Goal: Task Accomplishment & Management: Complete application form

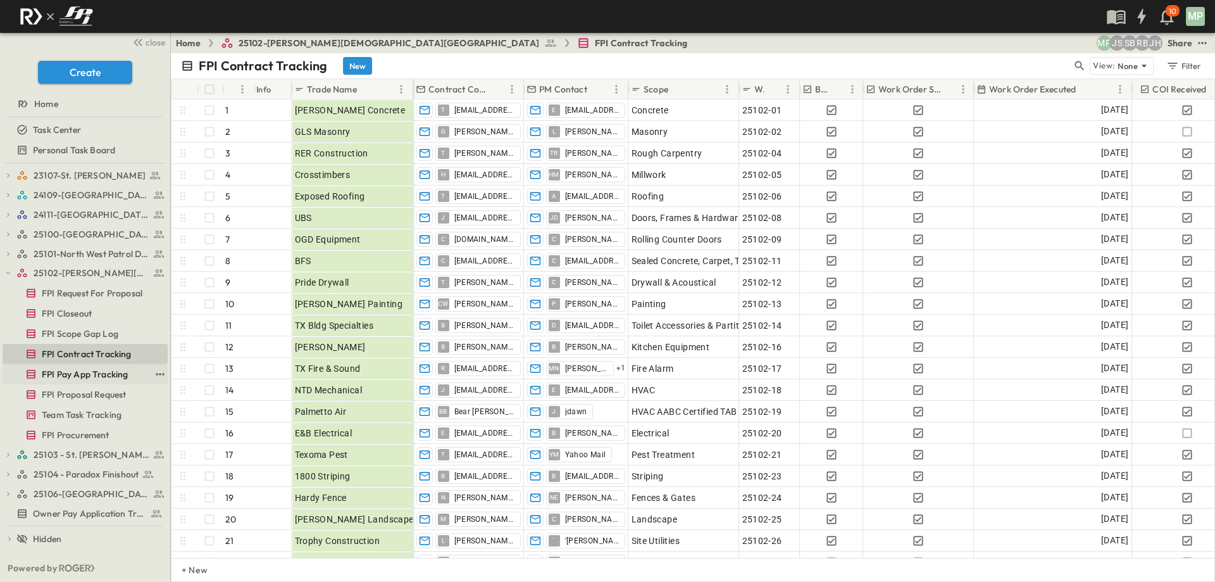
click at [94, 379] on span "FPI Pay App Tracking" at bounding box center [85, 374] width 86 height 13
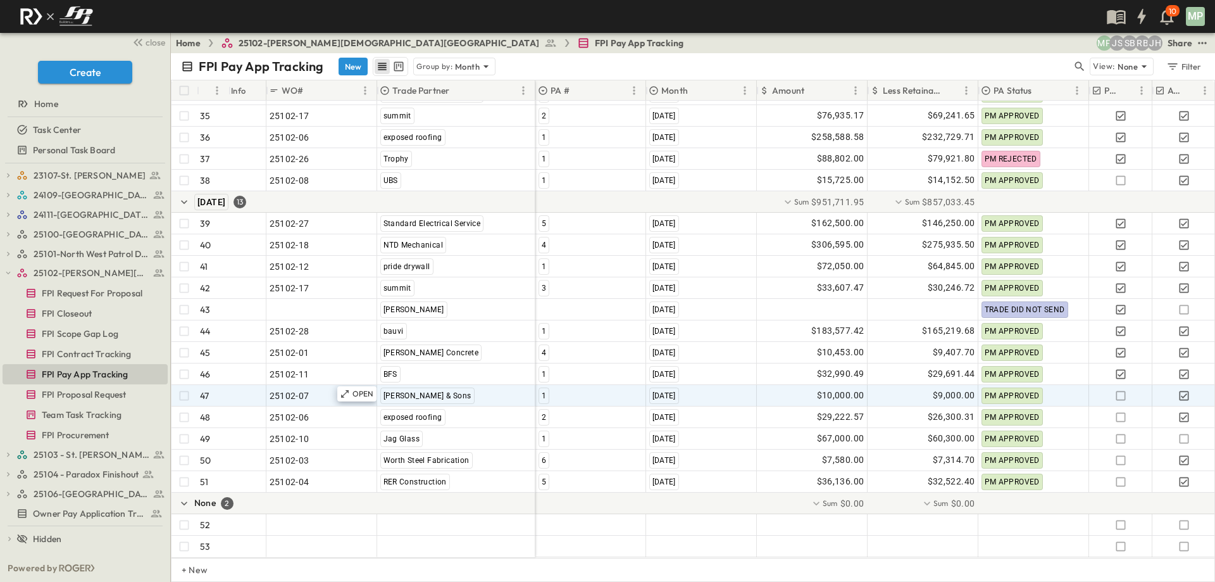
scroll to position [844, 0]
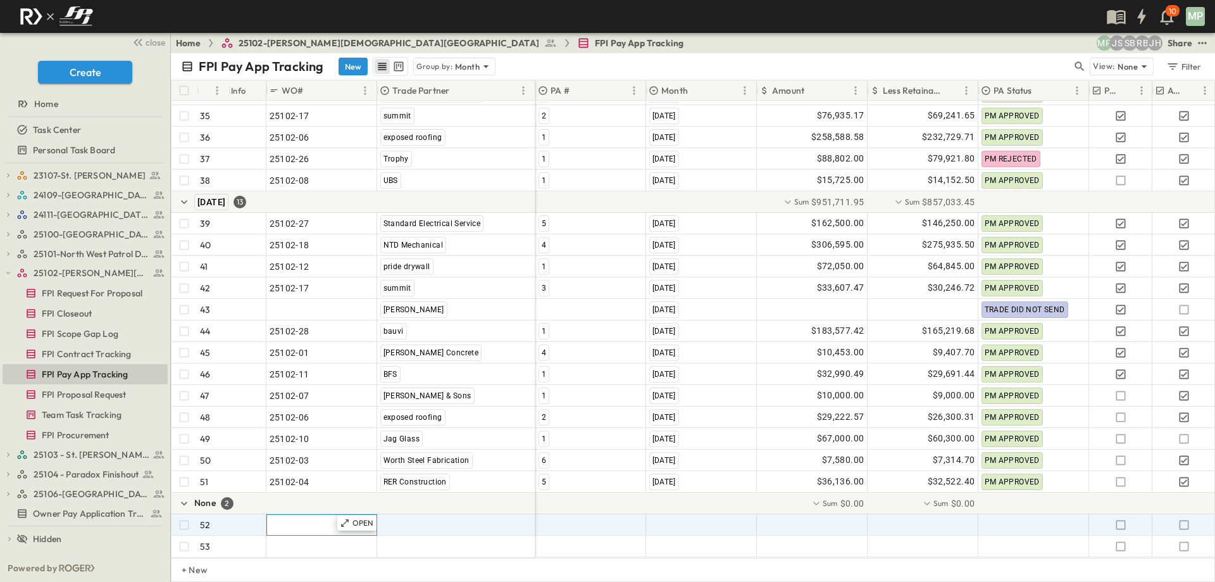
click at [306, 518] on span ""24101-01"" at bounding box center [293, 524] width 46 height 13
type input "********"
click at [420, 521] on span ""[PERSON_NAME] Excavating"" at bounding box center [442, 524] width 125 height 13
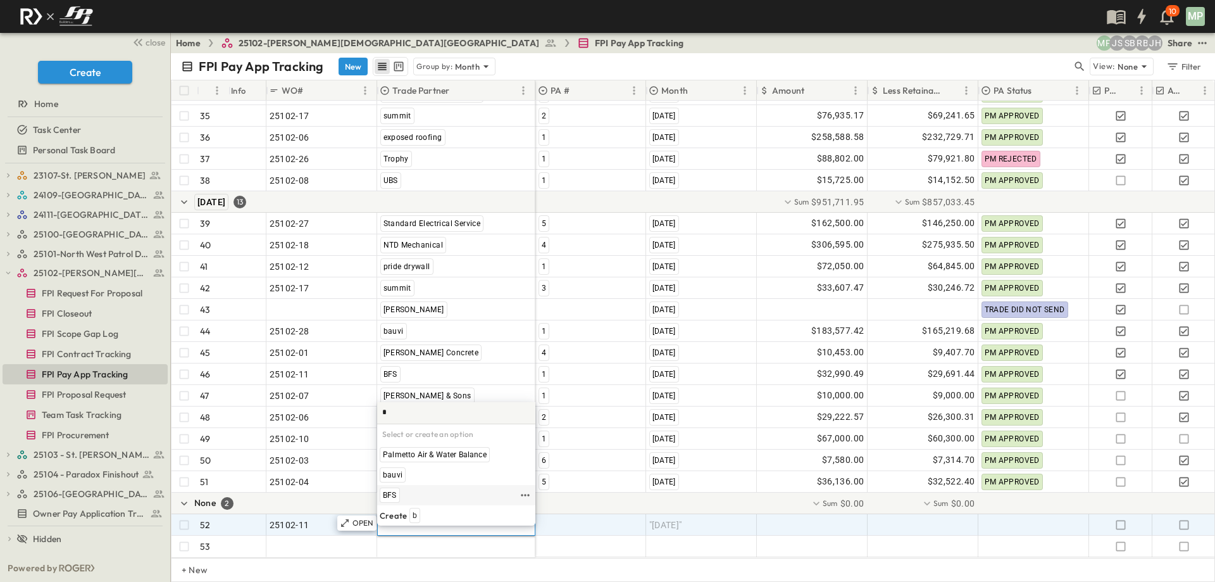
click at [391, 491] on span "BFS" at bounding box center [390, 495] width 14 height 10
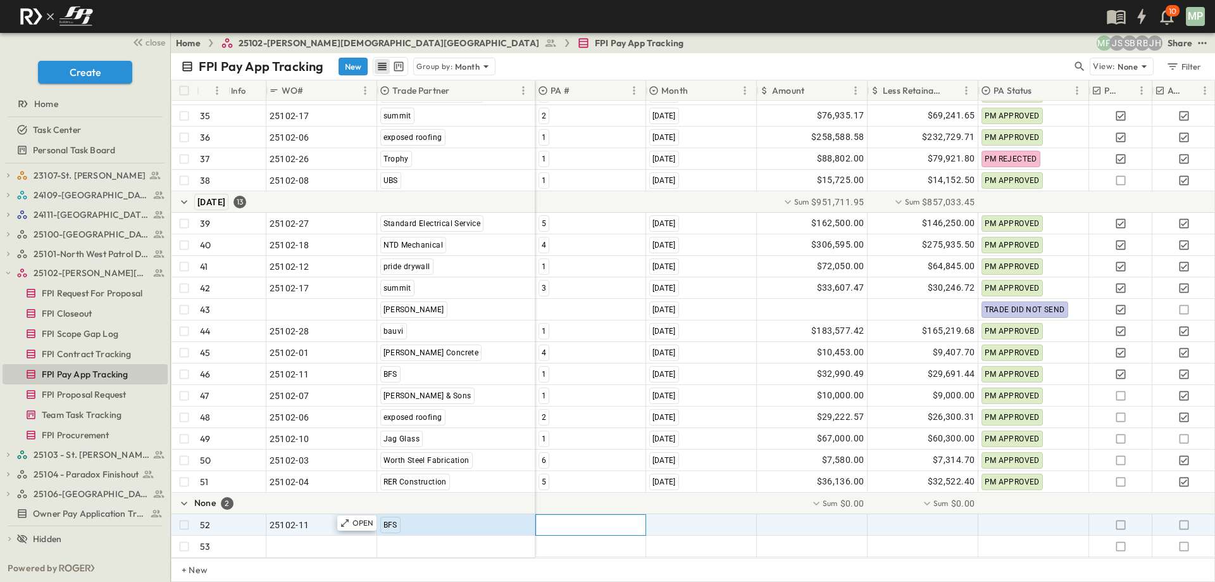
click at [561, 515] on div at bounding box center [591, 525] width 110 height 20
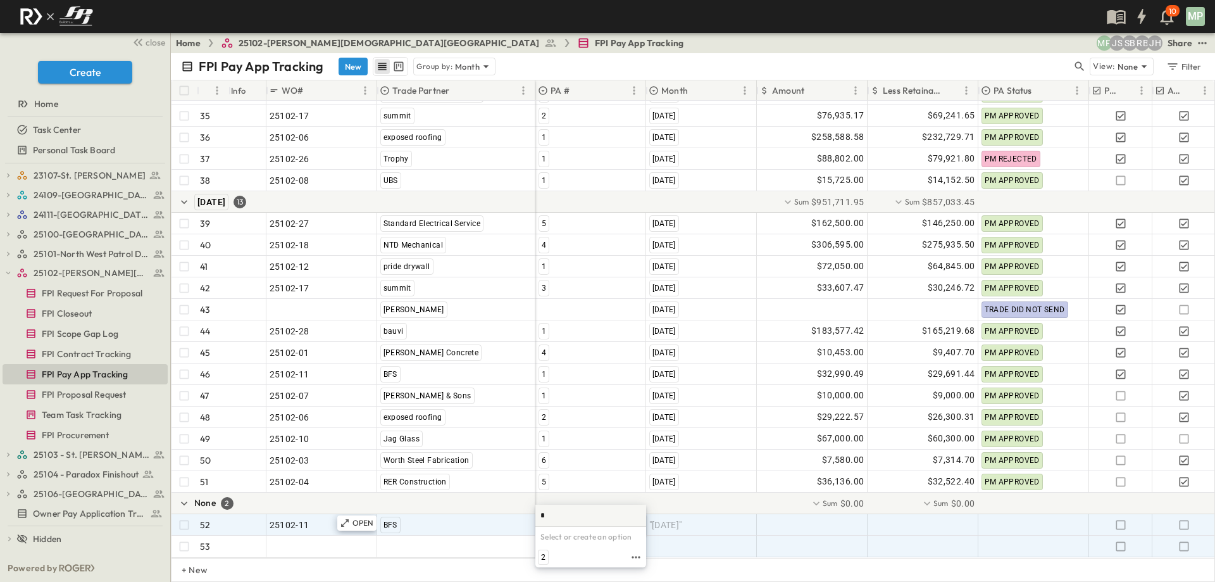
click at [543, 554] on span "2" at bounding box center [543, 557] width 4 height 10
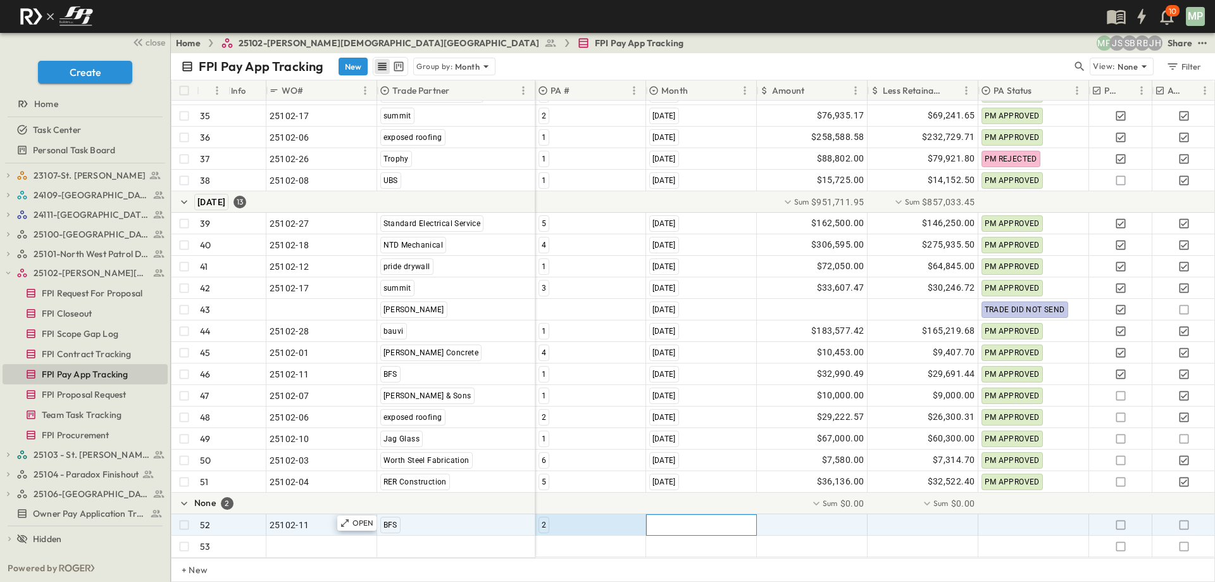
click at [679, 519] on span ""[DATE]"" at bounding box center [666, 524] width 33 height 13
type input "**********"
click at [696, 555] on span "[DATE]" at bounding box center [693, 557] width 23 height 10
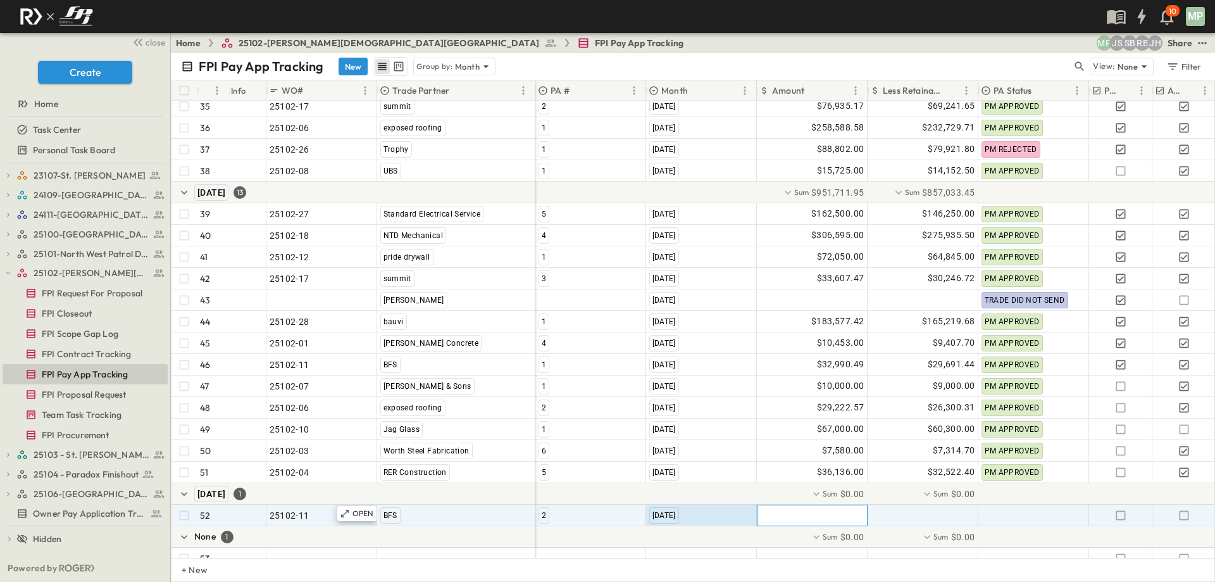
click at [824, 512] on div at bounding box center [813, 515] width 110 height 20
type input "********"
click at [1187, 518] on icon "button" at bounding box center [1184, 515] width 13 height 13
click at [7, 275] on icon "button" at bounding box center [8, 272] width 9 height 9
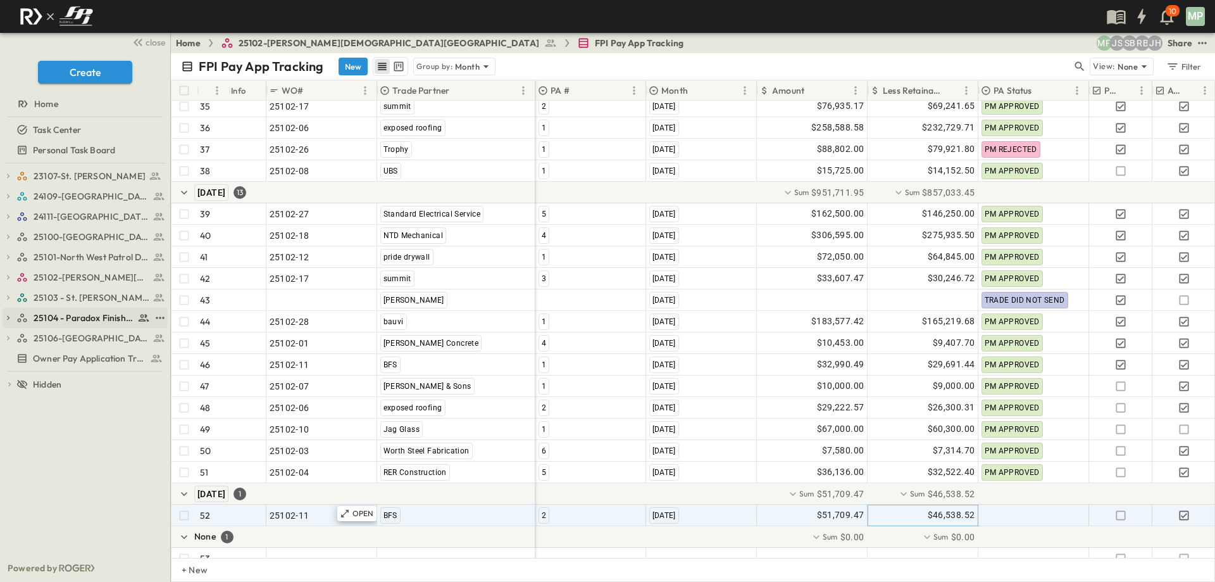
click at [13, 317] on button "button" at bounding box center [8, 317] width 11 height 11
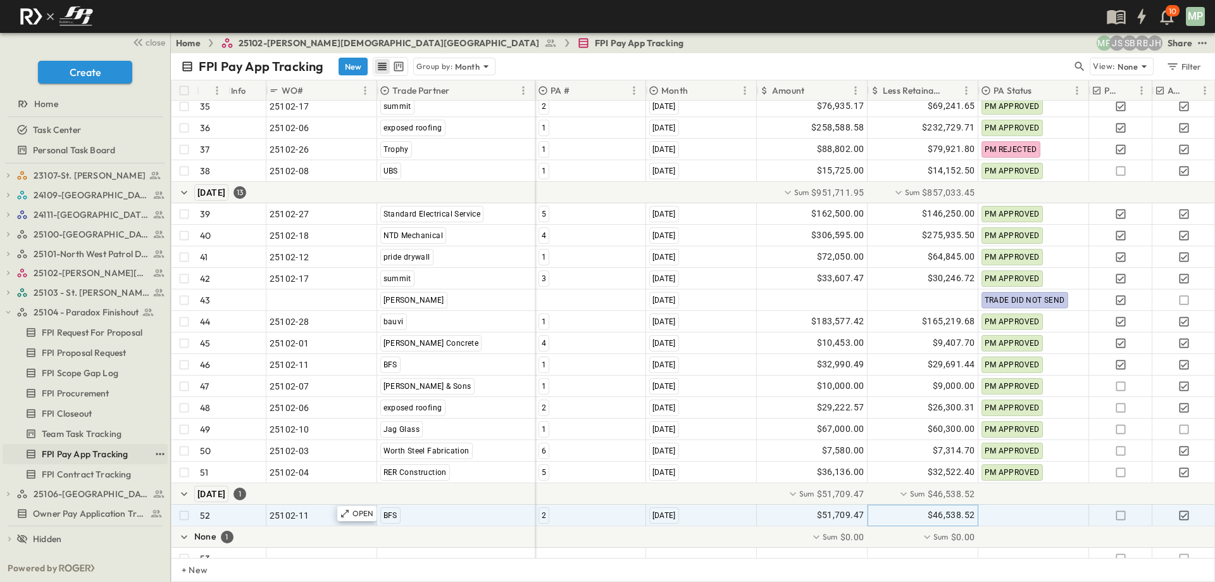
click at [95, 455] on span "FPI Pay App Tracking" at bounding box center [85, 454] width 86 height 13
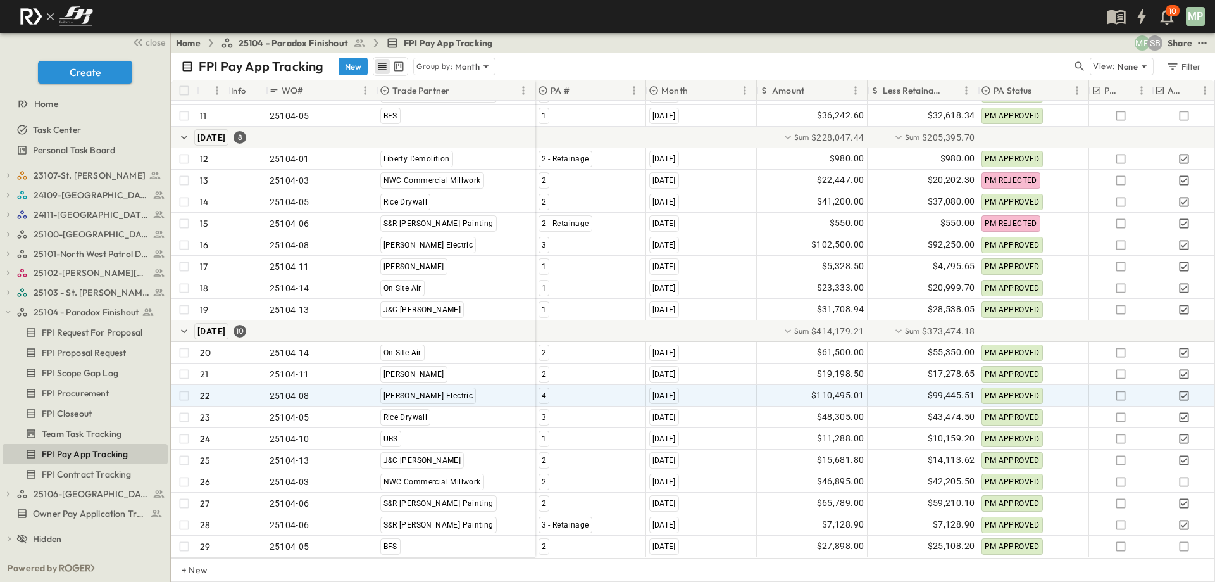
scroll to position [285, 0]
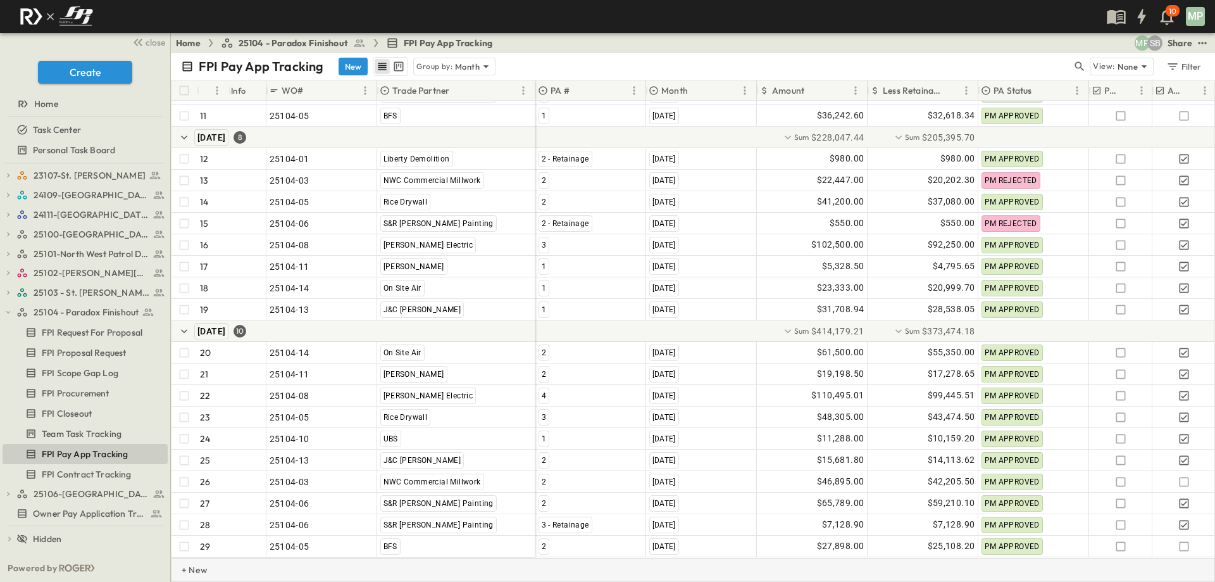
click at [189, 564] on p "+ New" at bounding box center [186, 569] width 8 height 13
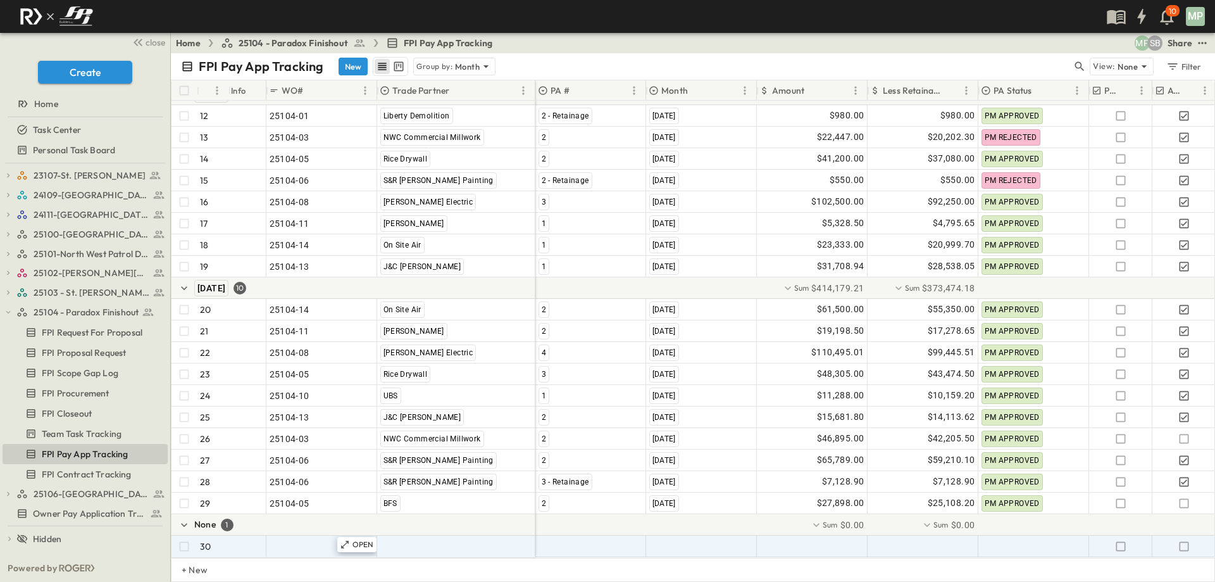
scroll to position [328, 0]
click at [289, 540] on span ""24101-01"" at bounding box center [293, 546] width 46 height 13
type input "********"
click at [436, 540] on span ""[PERSON_NAME] Excavating"" at bounding box center [442, 546] width 125 height 13
type input "**"
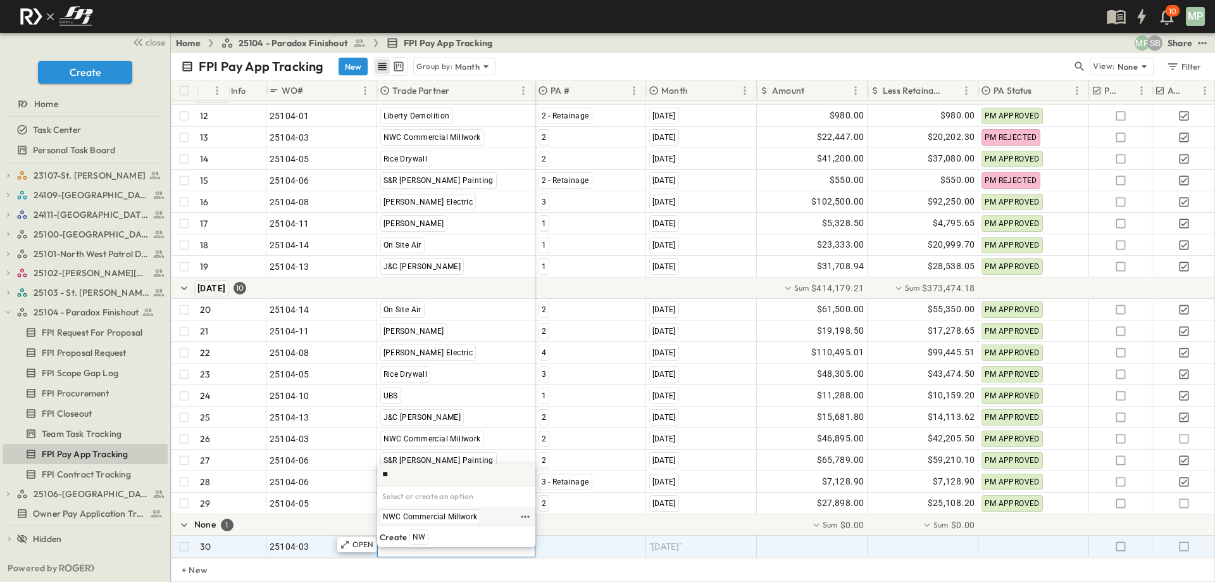
click at [456, 517] on span "NWC Commercial Millwork" at bounding box center [430, 517] width 94 height 10
click at [558, 537] on div at bounding box center [591, 546] width 110 height 20
type input "*"
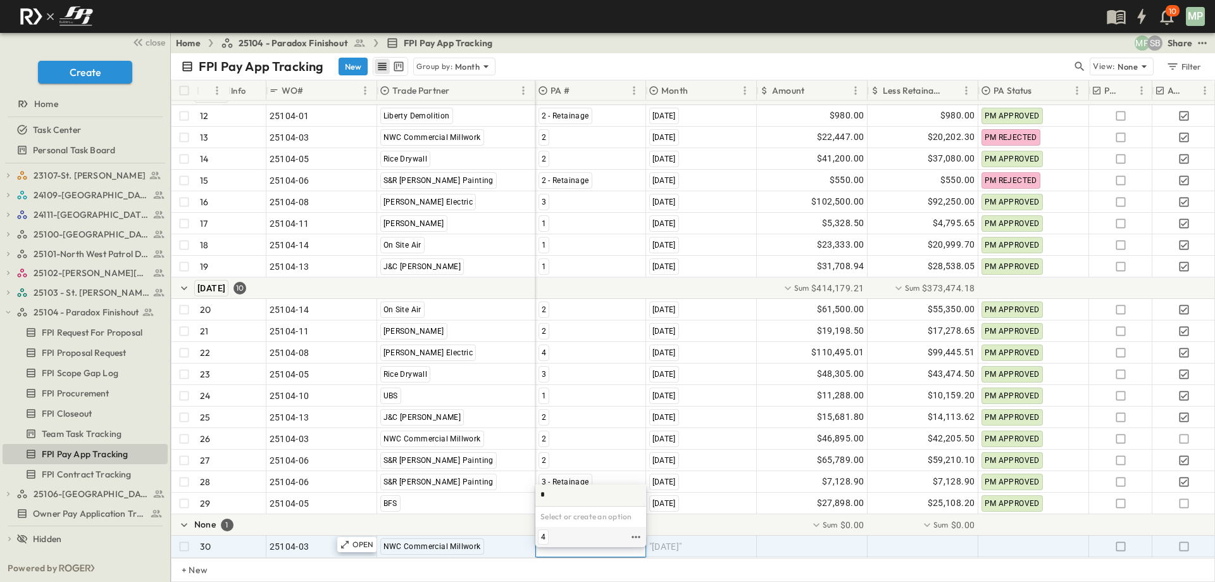
click at [544, 539] on span "4" at bounding box center [543, 537] width 4 height 10
click at [558, 514] on span "3" at bounding box center [558, 517] width 4 height 10
click at [698, 536] on div ""[DATE]"" at bounding box center [702, 546] width 110 height 20
type input "*"
type input "**********"
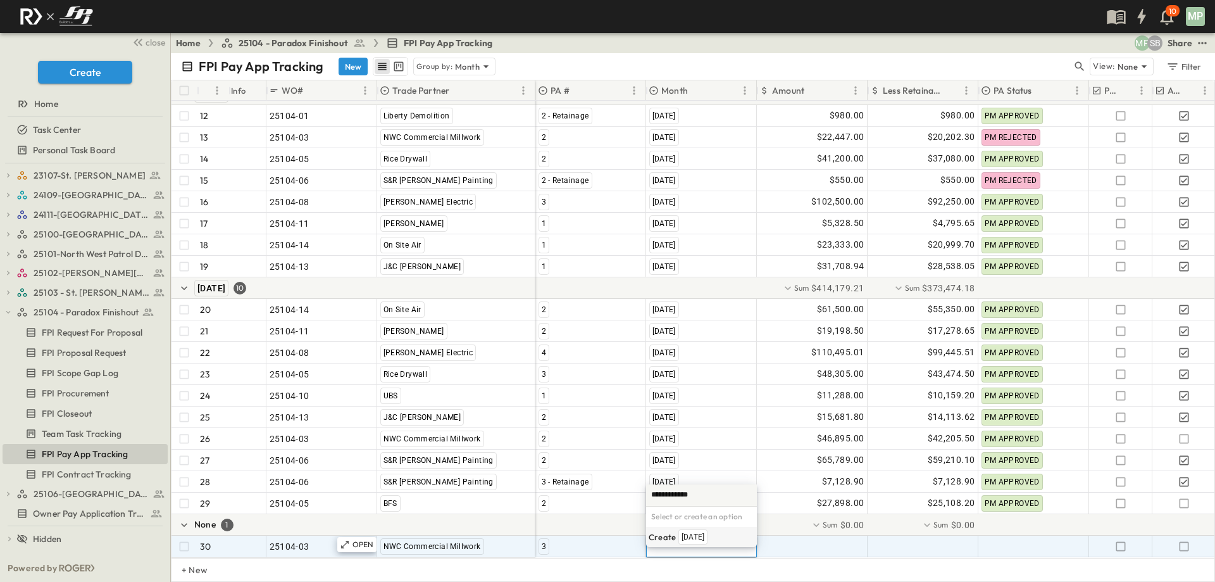
click at [701, 536] on span "[DATE]" at bounding box center [693, 537] width 23 height 10
click at [824, 536] on div at bounding box center [813, 546] width 110 height 20
type input "********"
click at [1183, 541] on icon "button" at bounding box center [1183, 545] width 9 height 9
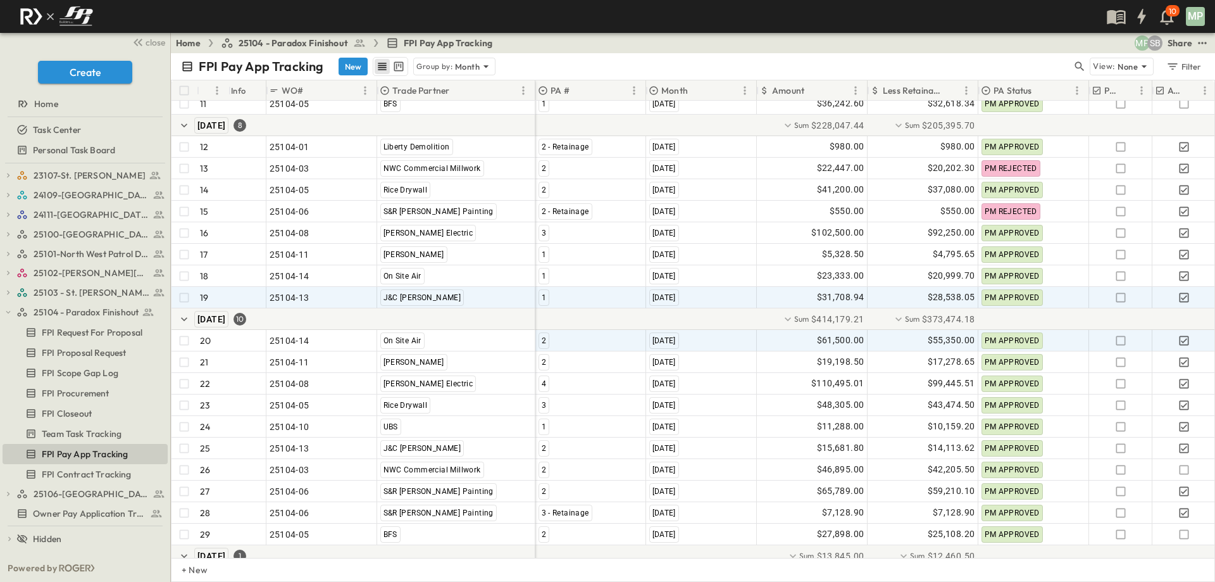
scroll to position [328, 0]
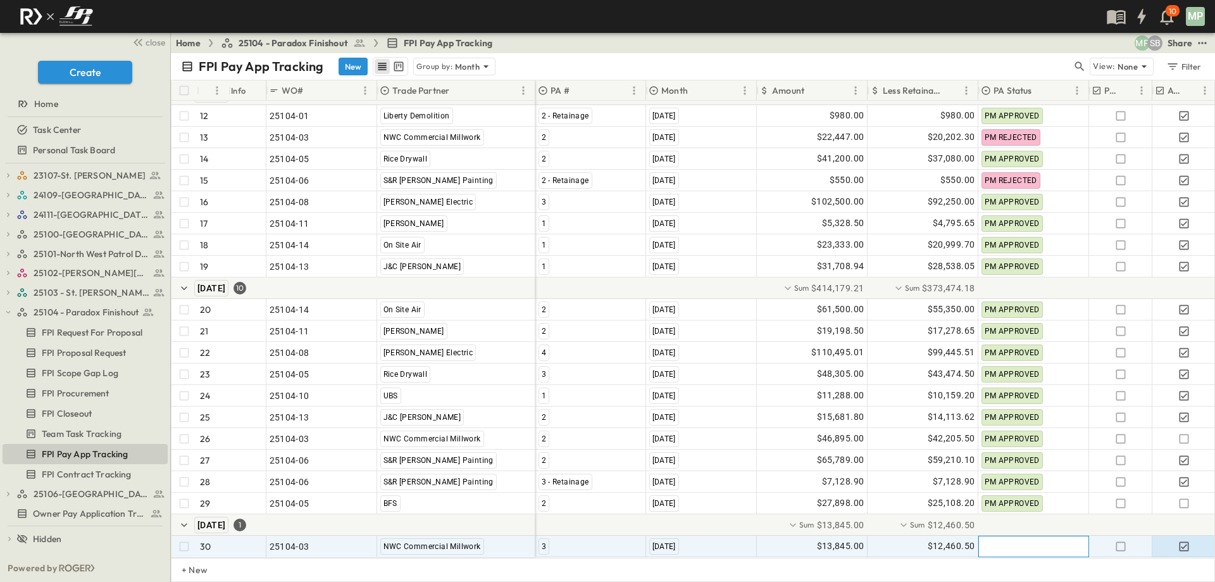
click at [1014, 538] on div at bounding box center [1034, 546] width 110 height 20
click at [951, 539] on span "$12,460.50" at bounding box center [951, 546] width 47 height 15
click at [848, 539] on span "$13,845.00" at bounding box center [840, 546] width 47 height 15
click at [679, 543] on div "[DATE]" at bounding box center [665, 546] width 30 height 16
click at [552, 537] on div "3" at bounding box center [591, 546] width 110 height 20
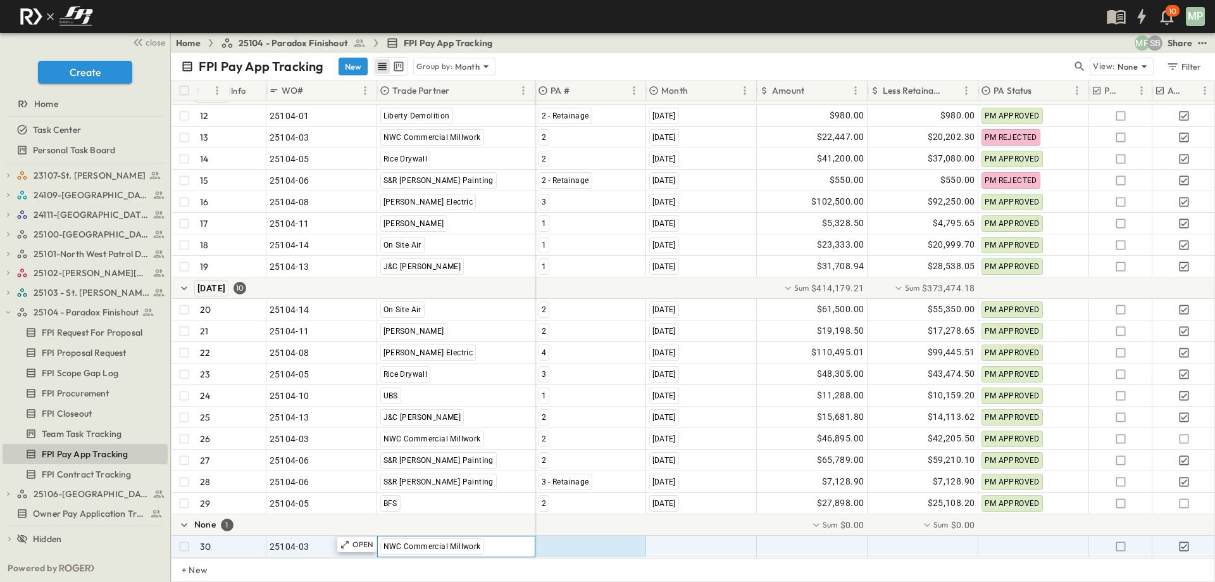
click at [482, 538] on div "NWC Commercial Millwork" at bounding box center [432, 546] width 104 height 16
click at [310, 537] on div "25104-03" at bounding box center [322, 546] width 104 height 18
